Goal: Transaction & Acquisition: Purchase product/service

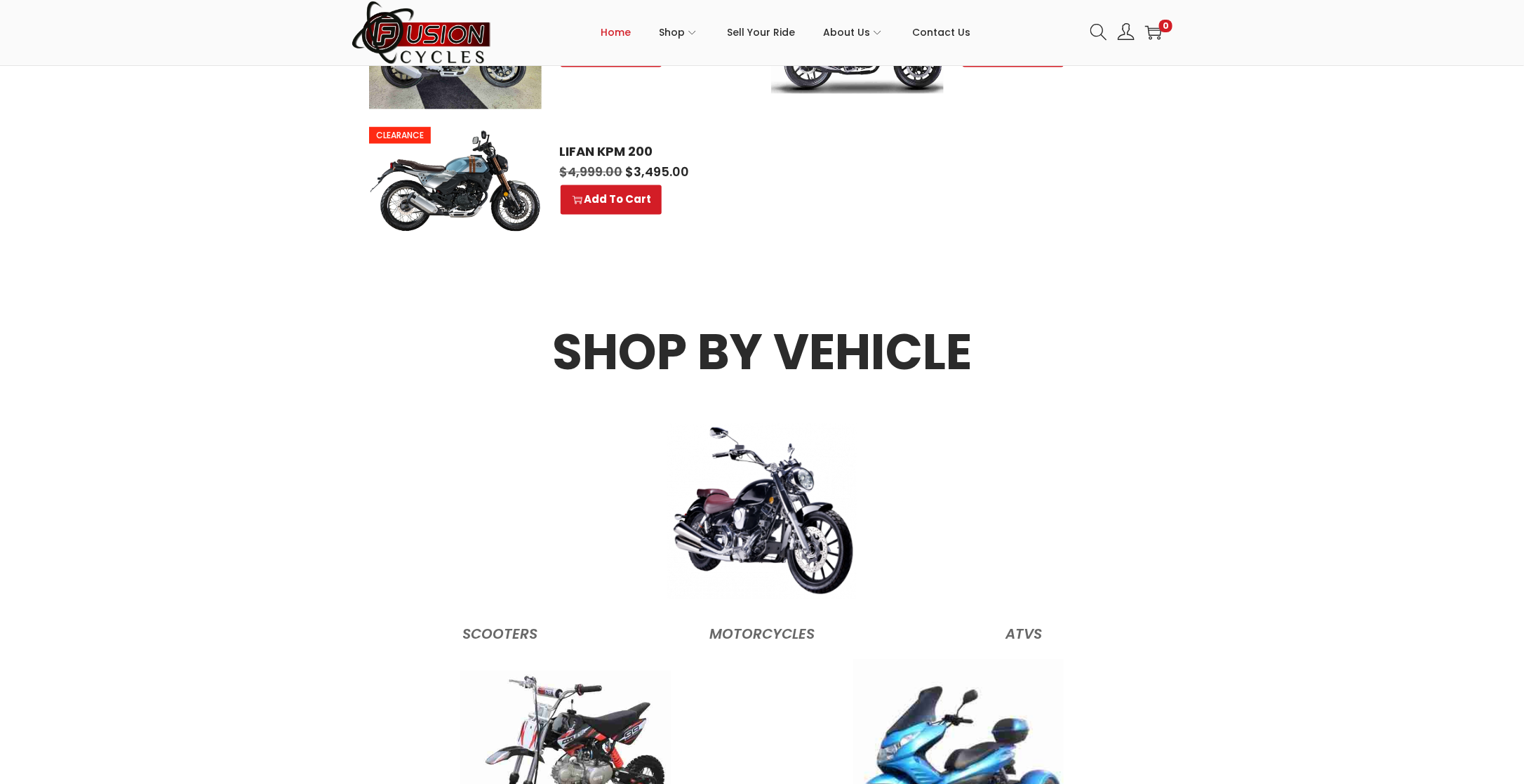
scroll to position [1333, 0]
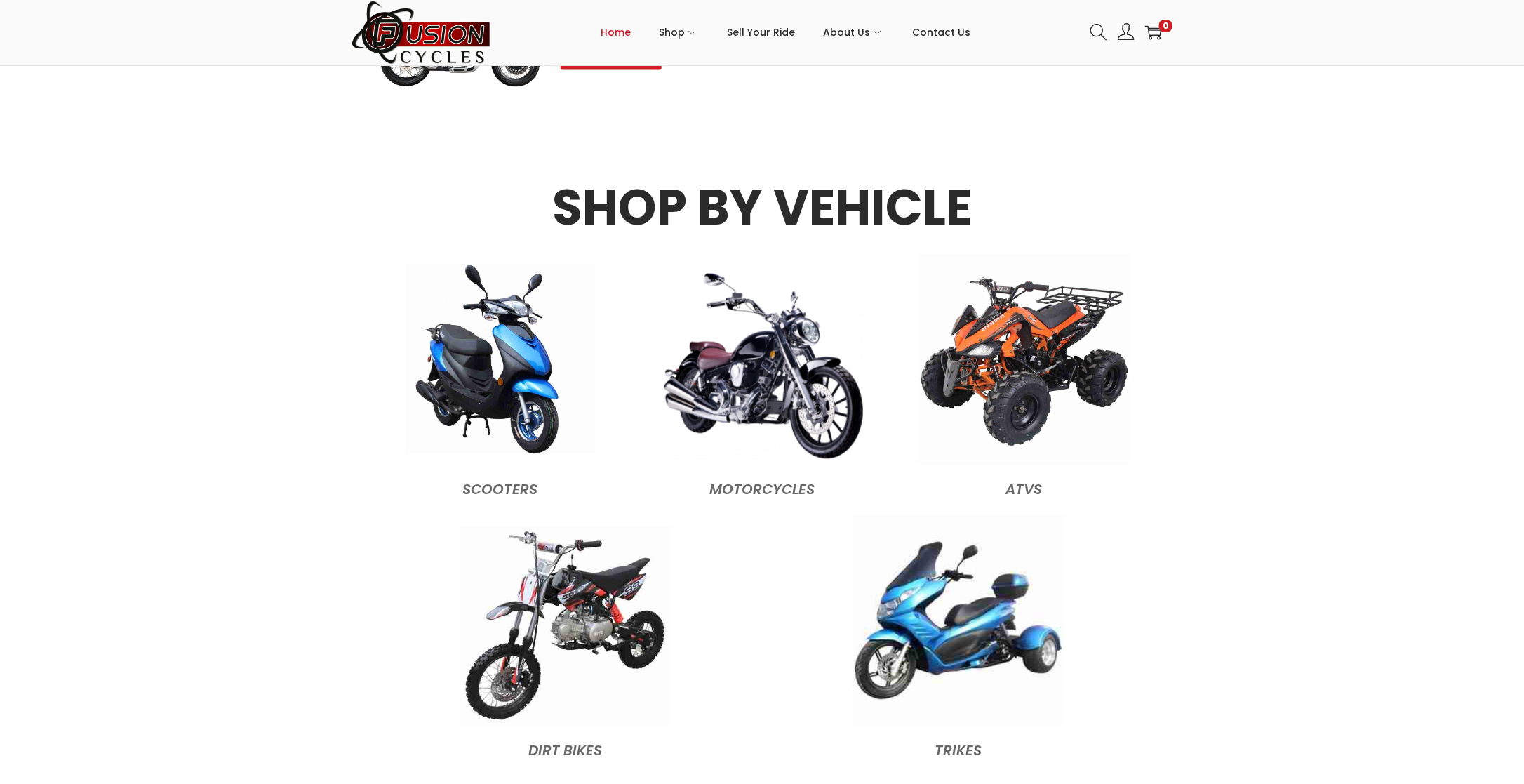
click at [534, 383] on img at bounding box center [500, 359] width 189 height 189
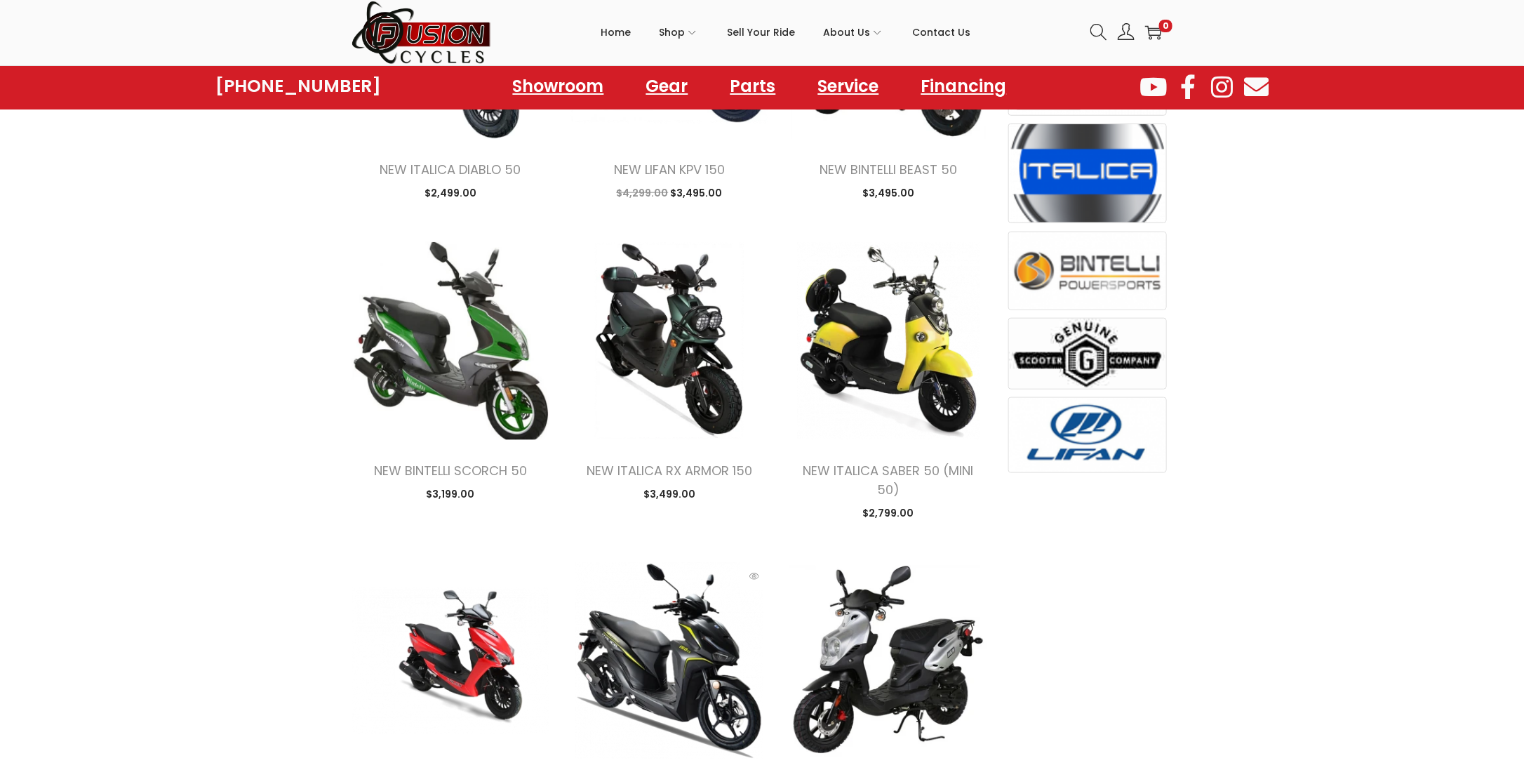
scroll to position [561, 0]
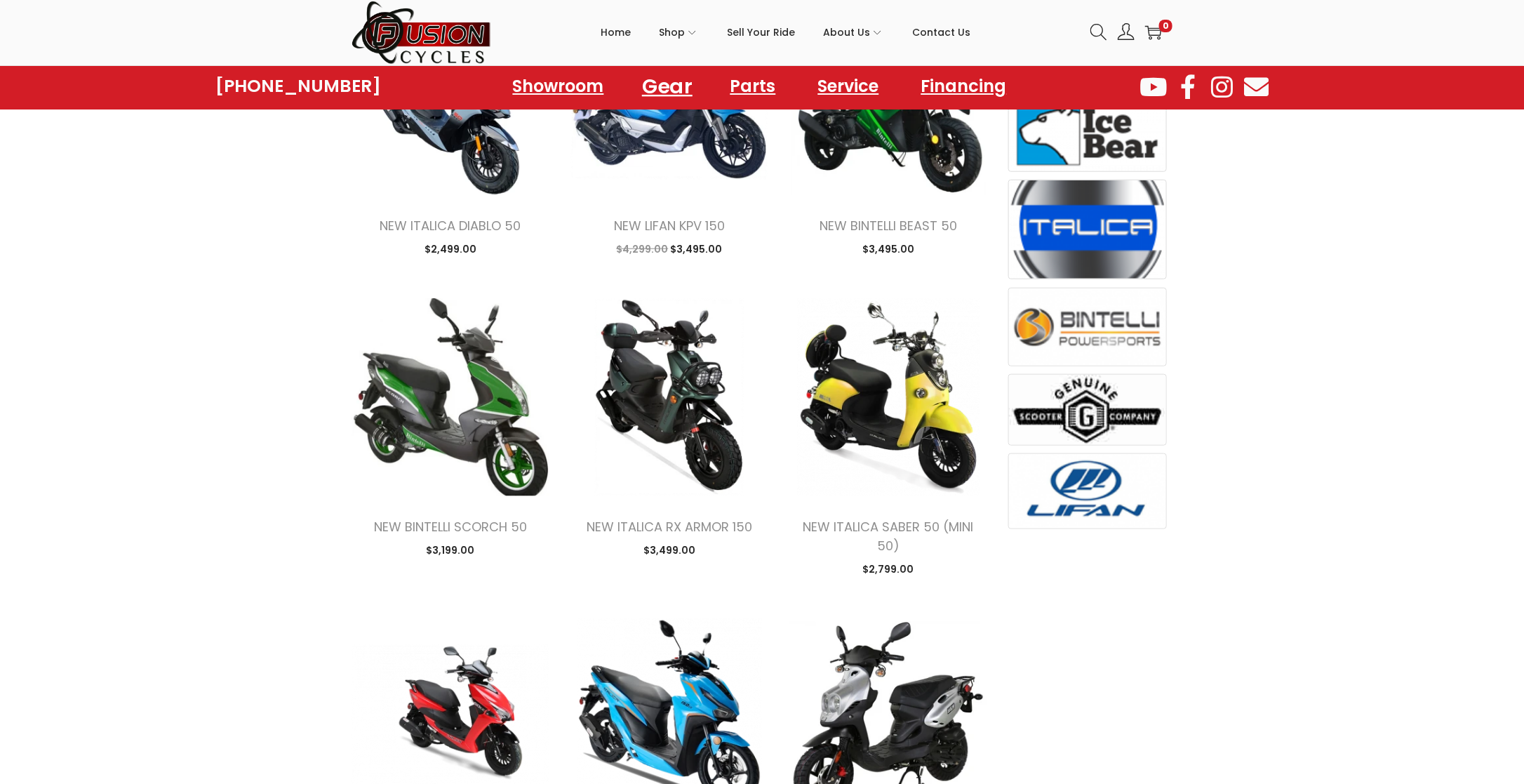
click at [671, 85] on link "Gear" at bounding box center [667, 86] width 84 height 38
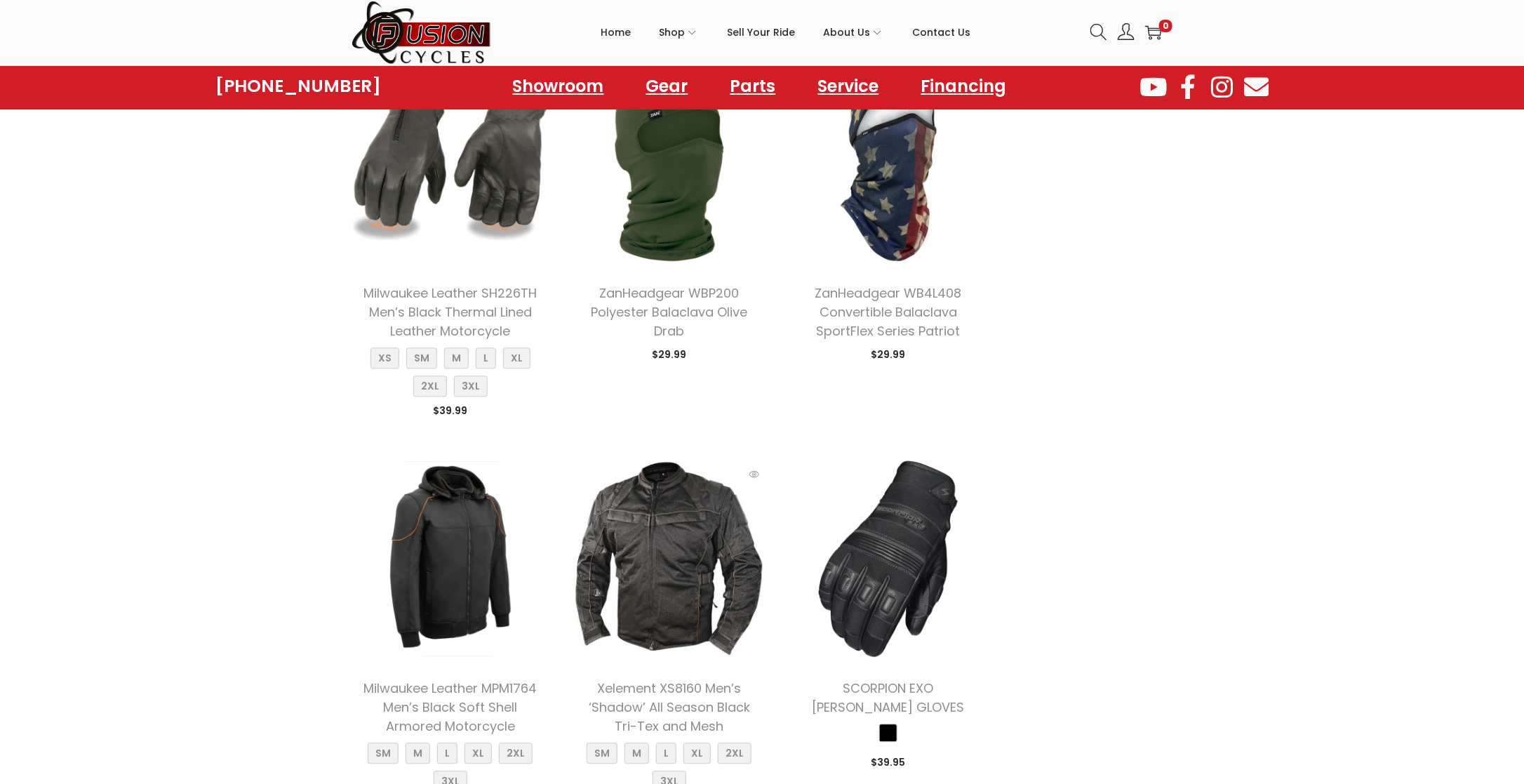
scroll to position [1404, 0]
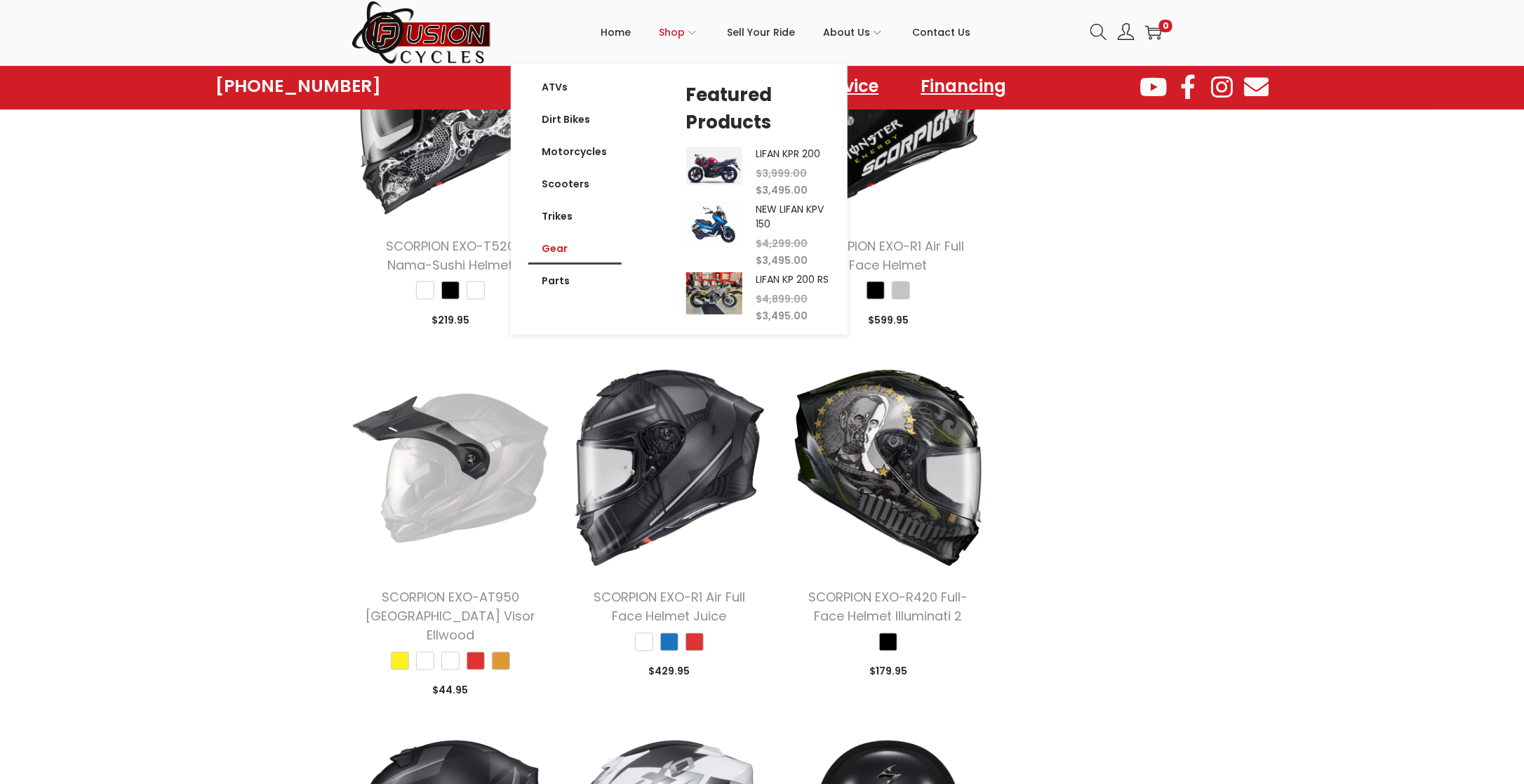
scroll to position [3438, 0]
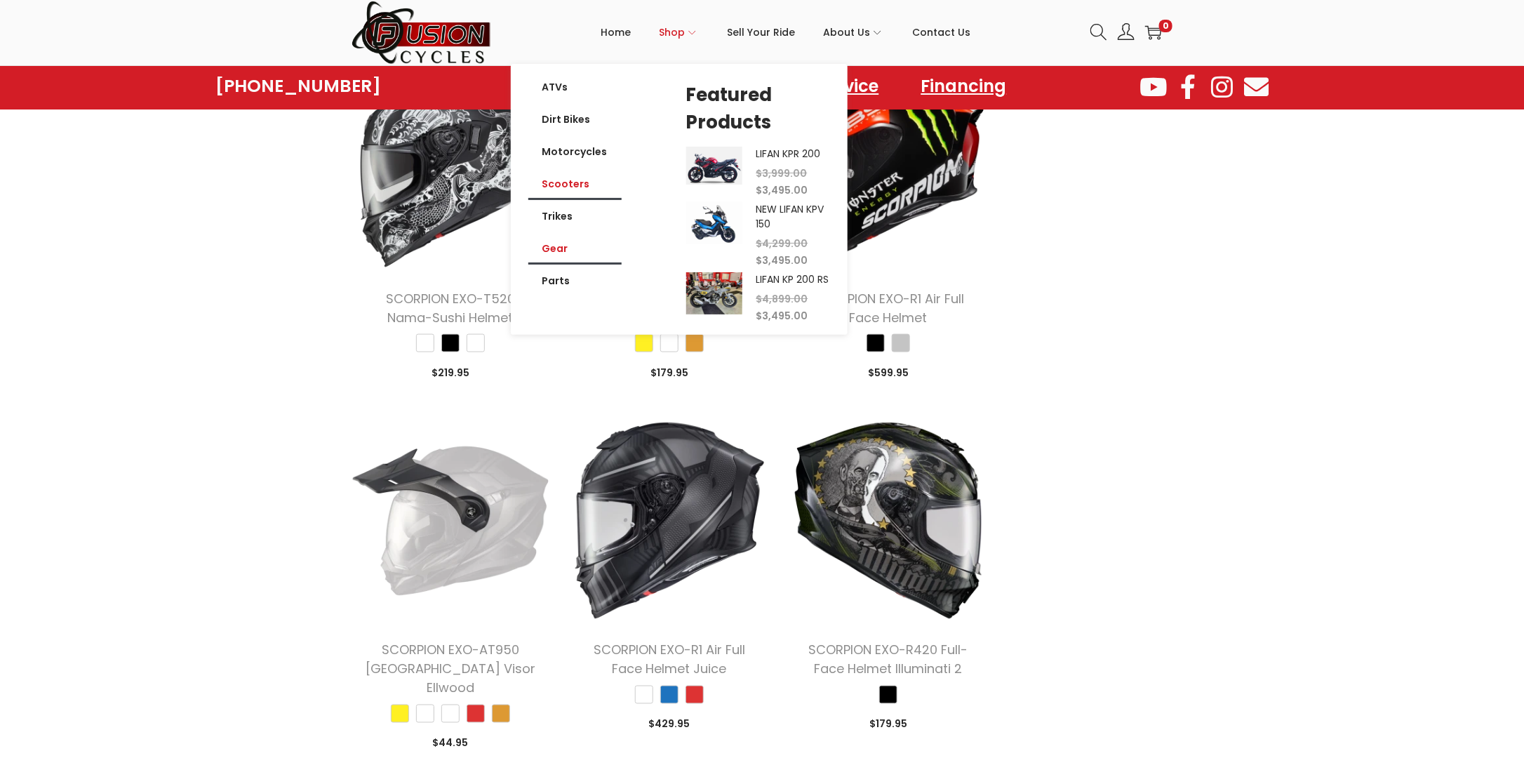
click at [575, 185] on link "Scooters" at bounding box center [575, 184] width 93 height 32
